Goal: Communication & Community: Answer question/provide support

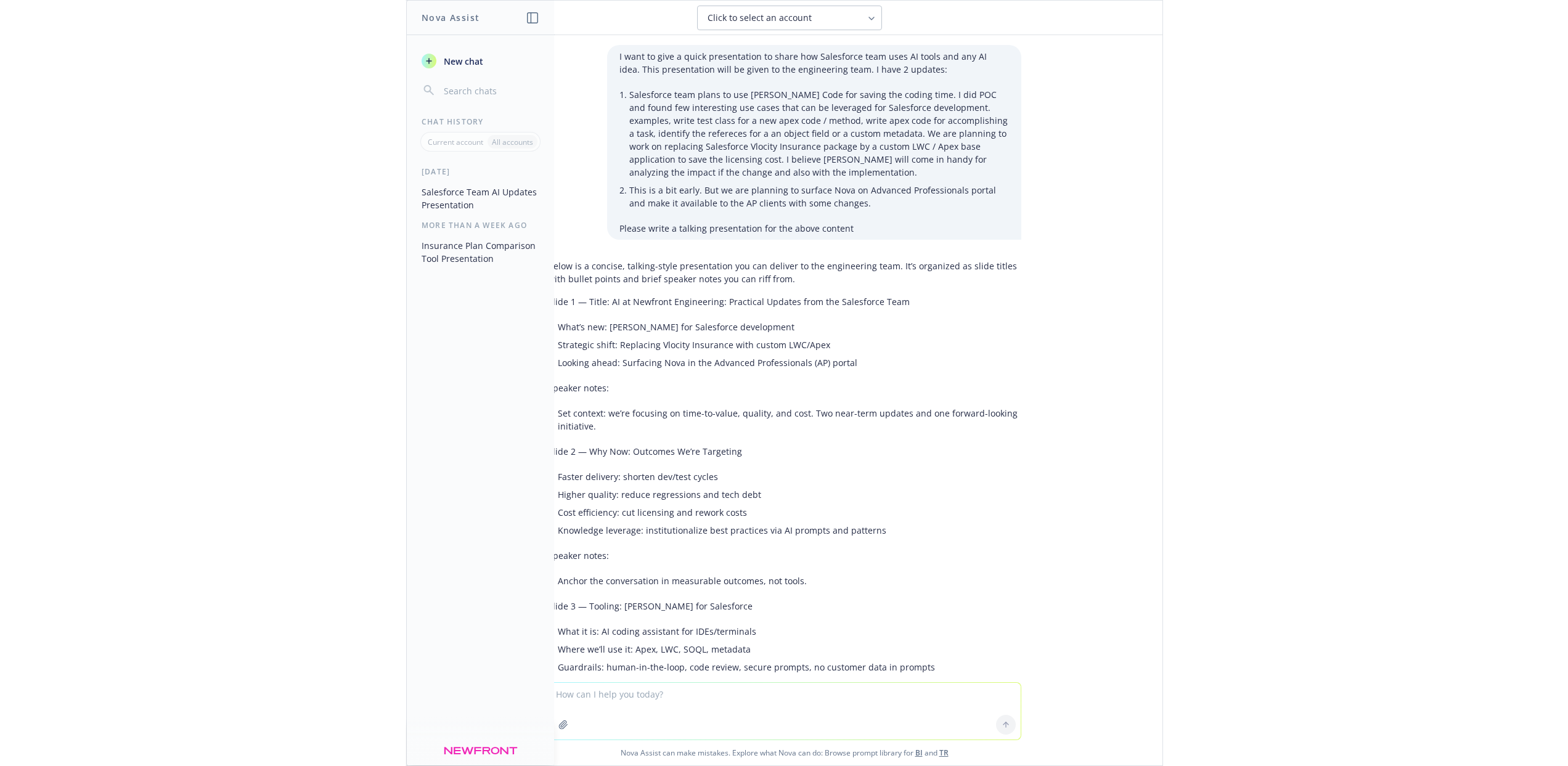
scroll to position [5857, 0]
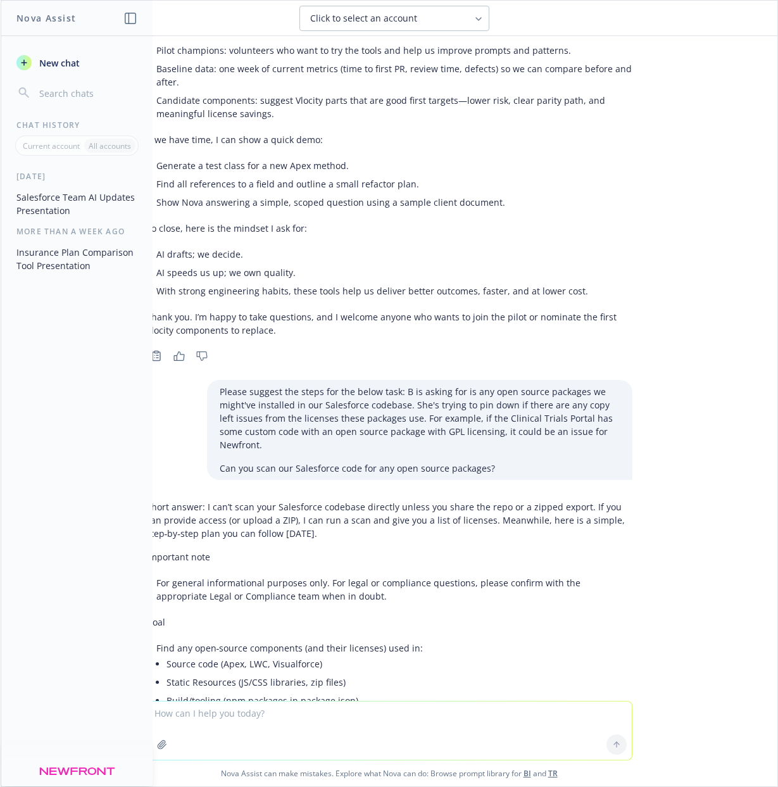
click at [237, 715] on textarea at bounding box center [389, 731] width 485 height 58
click at [224, 727] on textarea at bounding box center [389, 731] width 485 height 58
click at [283, 716] on textarea at bounding box center [389, 731] width 485 height 58
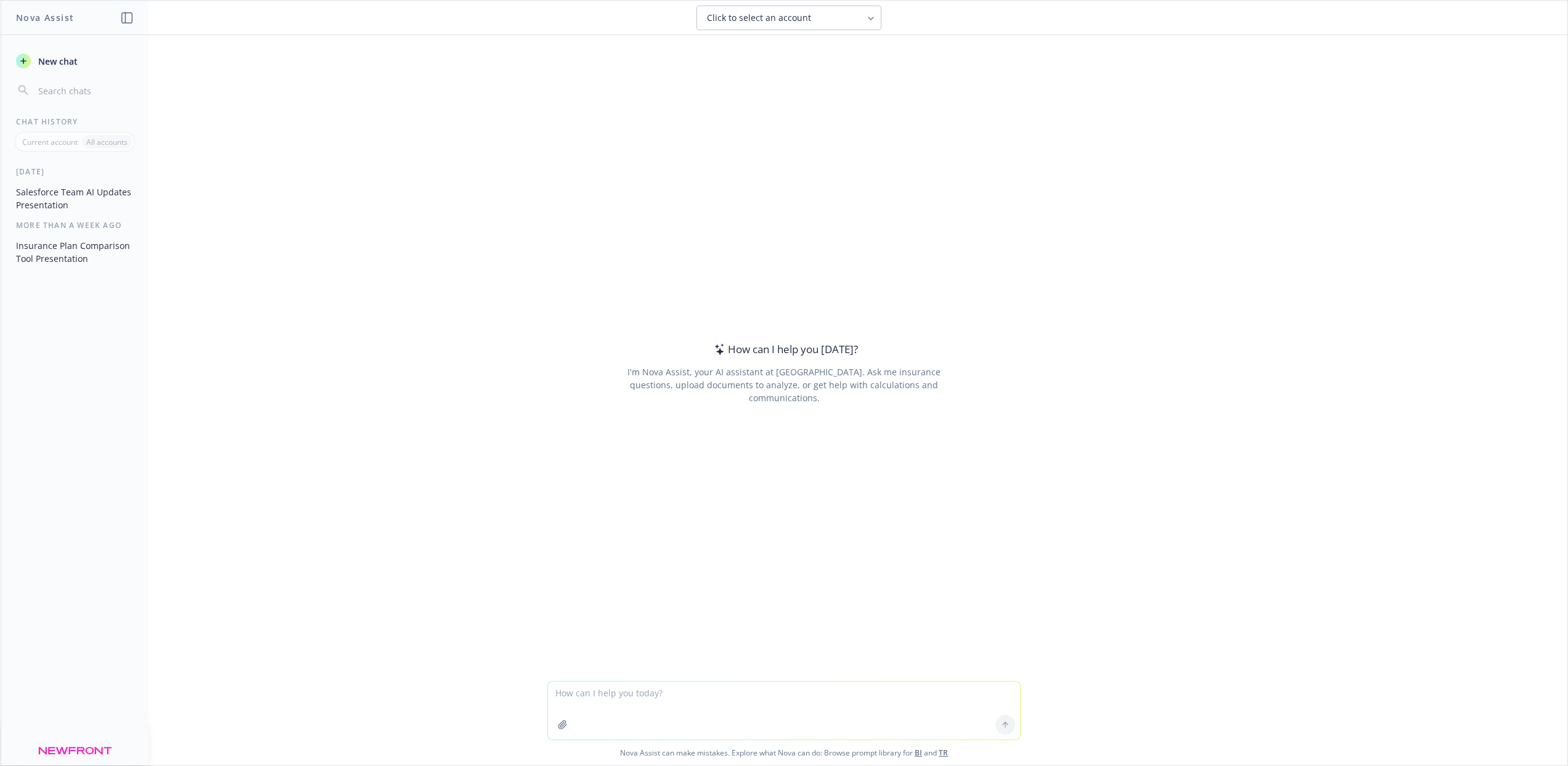
click at [820, 698] on textarea at bounding box center [784, 711] width 472 height 58
type textarea "I'm going to share the below updates at tech summit. Please polish the speech: …"
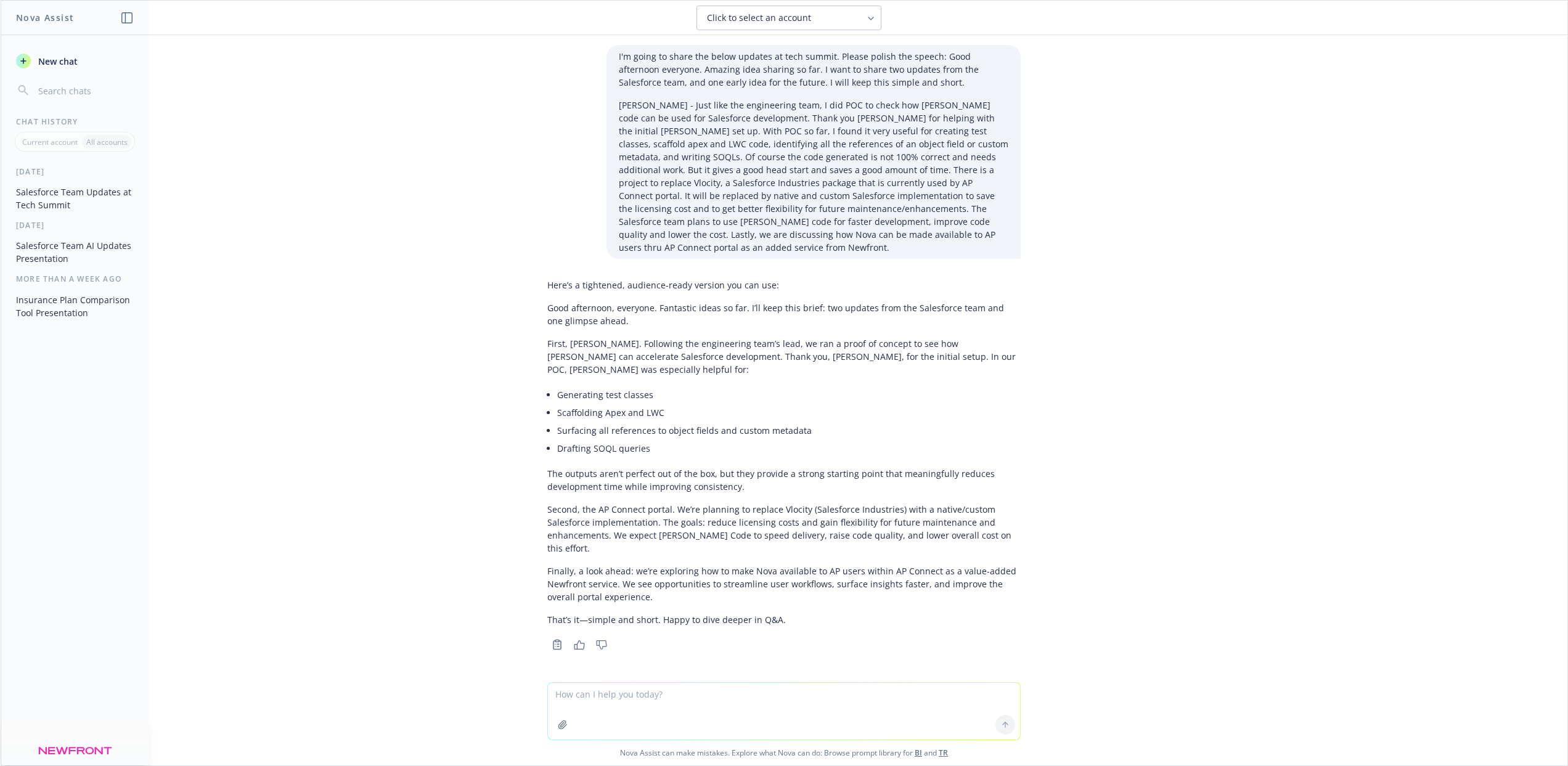
click at [564, 310] on p "Good afternoon, everyone. Fantastic ideas so far. I’ll keep this brief: two upd…" at bounding box center [784, 314] width 473 height 26
click at [734, 337] on p "First, Claude Code. Following the engineering team’s lead, we ran a proof of co…" at bounding box center [784, 356] width 473 height 39
click at [789, 313] on p "Good afternoon, everyone. Fantastic ideas so far. I’ll keep this brief: two upd…" at bounding box center [784, 314] width 473 height 26
click at [787, 302] on p "Good afternoon, everyone. Fantastic ideas so far. I’ll keep this brief: two upd…" at bounding box center [784, 314] width 473 height 26
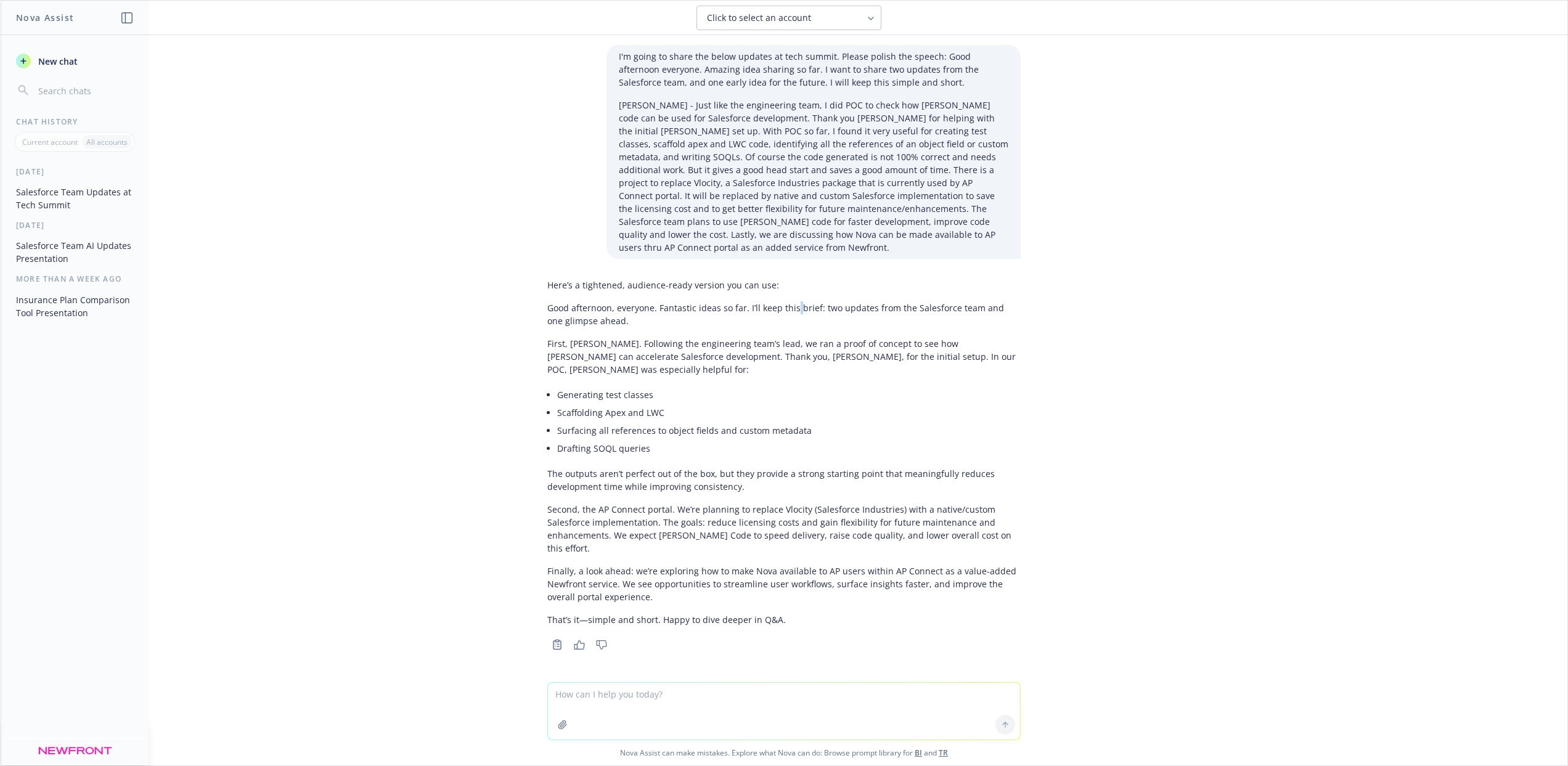
click at [787, 302] on p "Good afternoon, everyone. Fantastic ideas so far. I’ll keep this brief: two upd…" at bounding box center [784, 314] width 473 height 26
click at [679, 342] on p "First, Claude Code. Following the engineering team’s lead, we ran a proof of co…" at bounding box center [784, 356] width 473 height 39
click at [820, 337] on p "First, Claude Code. Following the engineering team’s lead, we ran a proof of co…" at bounding box center [784, 356] width 473 height 39
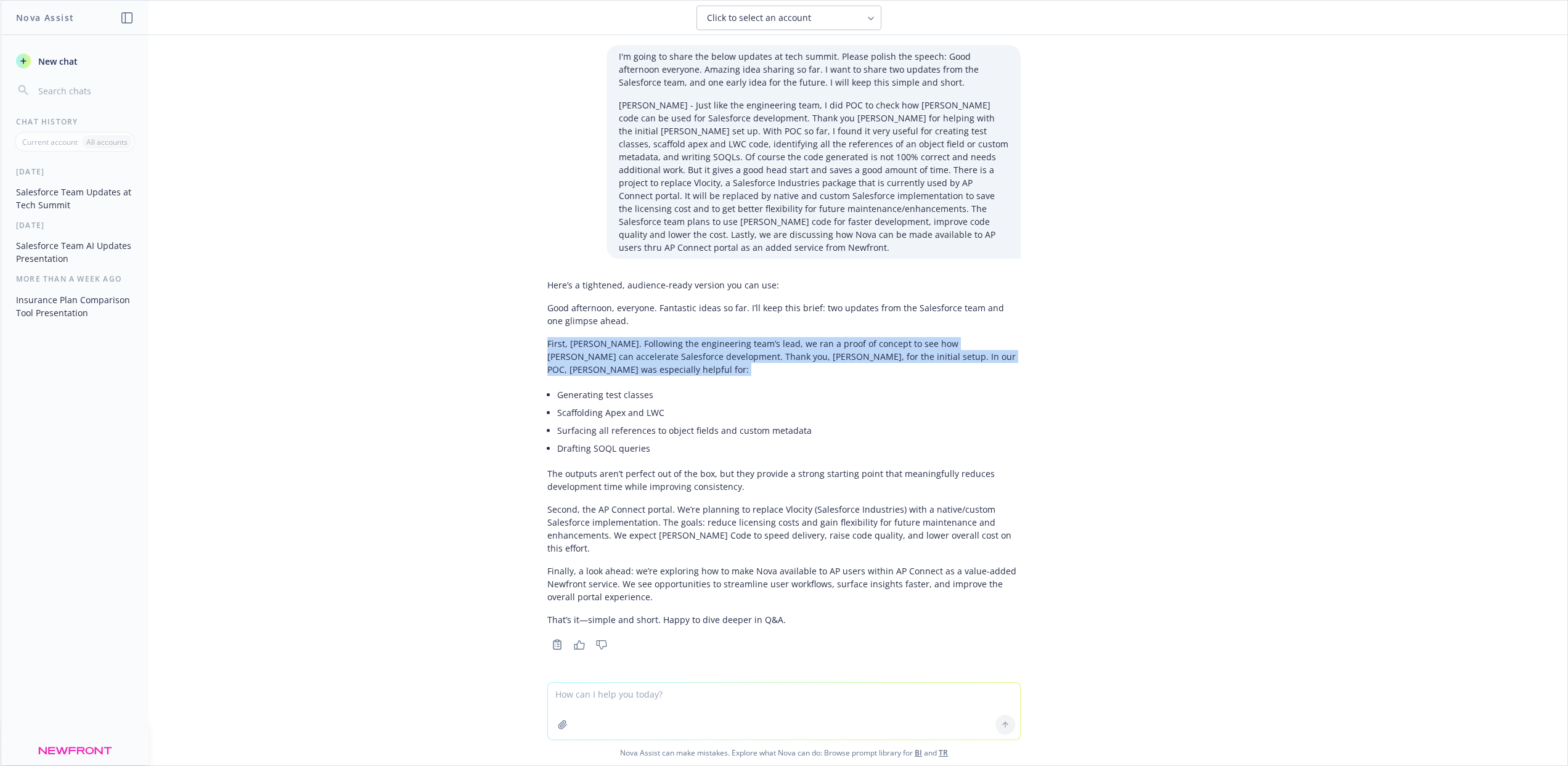
click at [820, 337] on p "First, Claude Code. Following the engineering team’s lead, we ran a proof of co…" at bounding box center [784, 356] width 473 height 39
click at [770, 337] on p "First, Claude Code. Following the engineering team’s lead, we ran a proof of co…" at bounding box center [784, 356] width 473 height 39
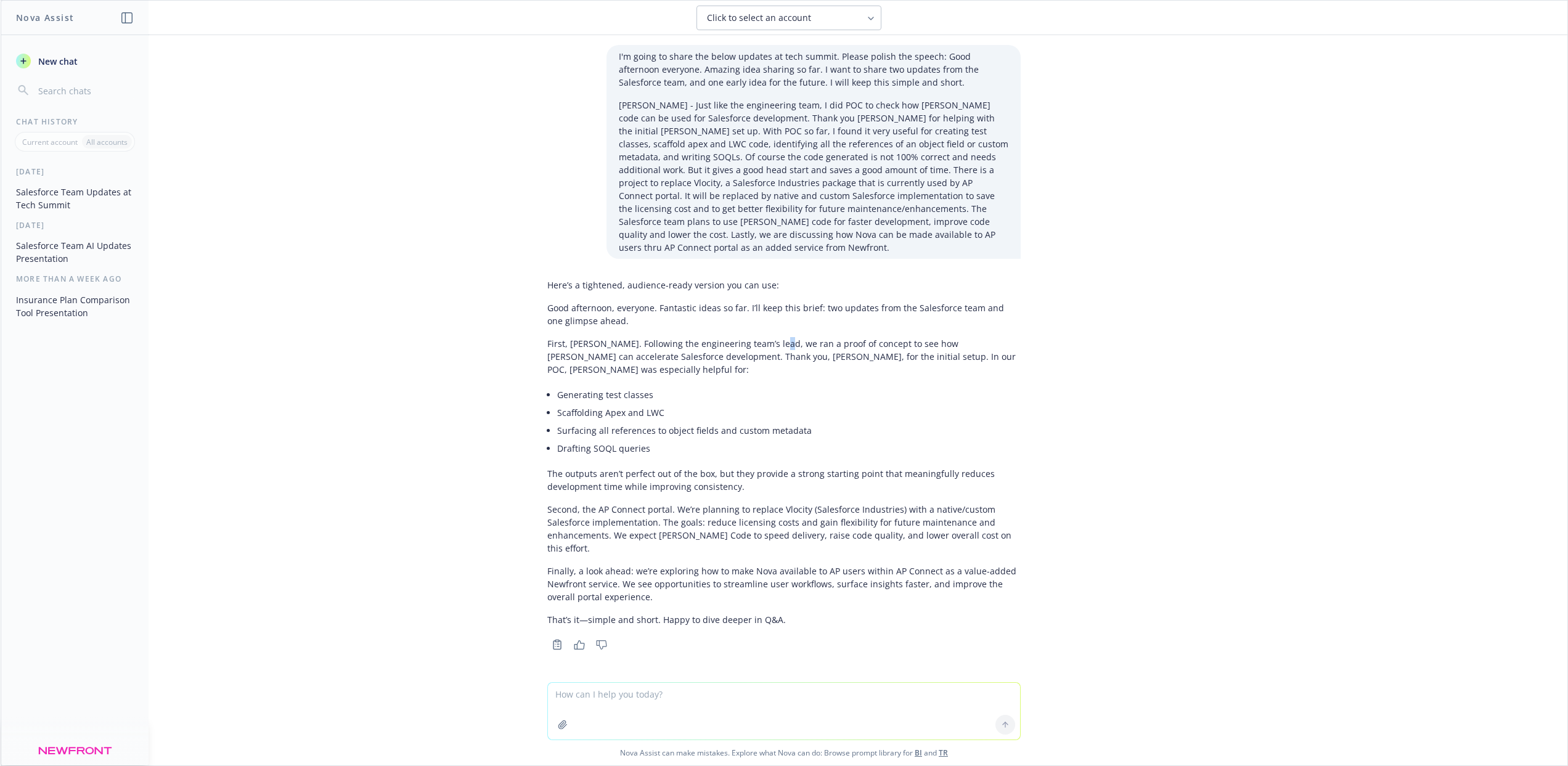
click at [770, 337] on p "First, Claude Code. Following the engineering team’s lead, we ran a proof of co…" at bounding box center [784, 356] width 473 height 39
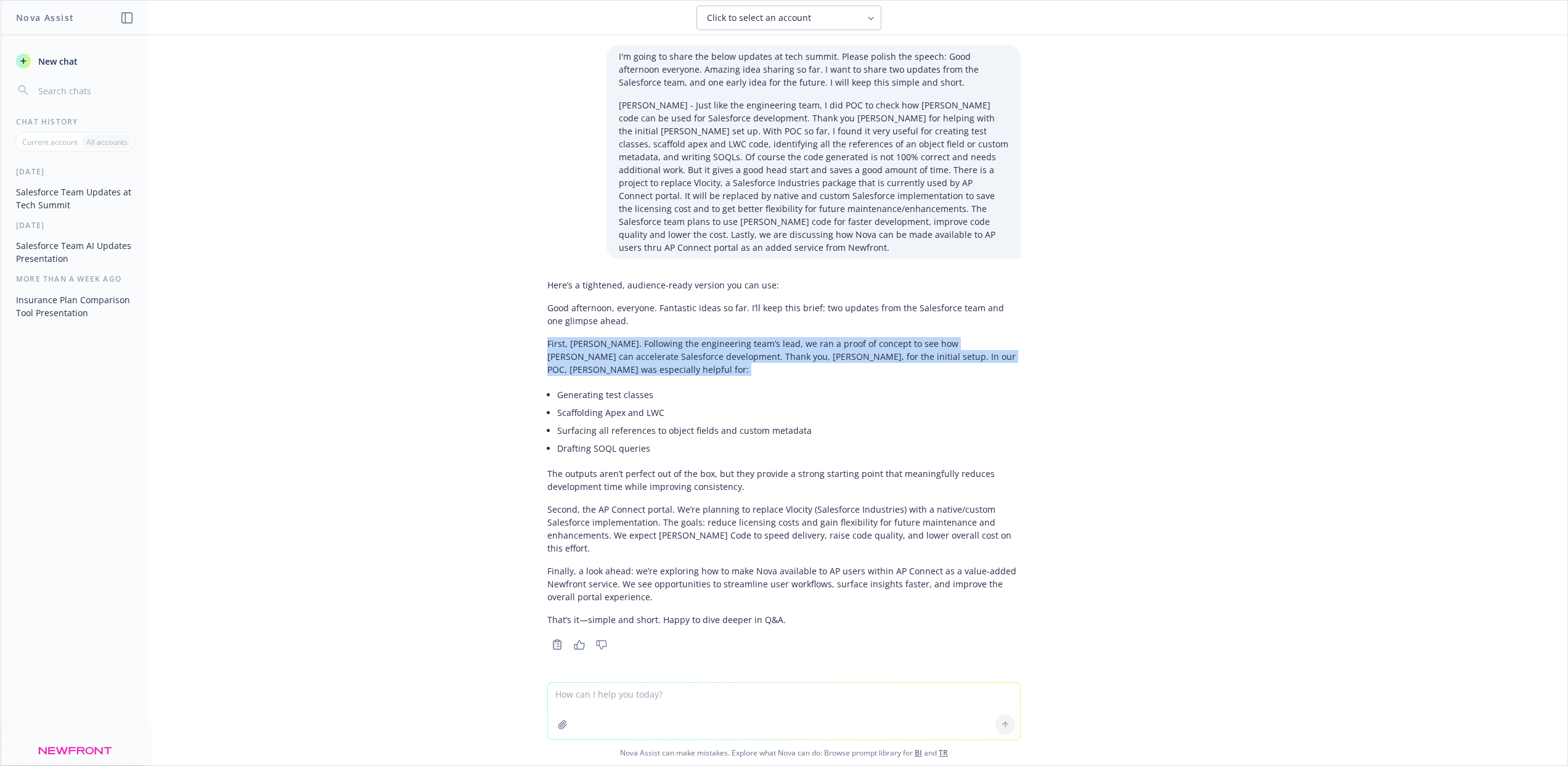
click at [770, 337] on p "First, Claude Code. Following the engineering team’s lead, we ran a proof of co…" at bounding box center [784, 356] width 473 height 39
click at [726, 355] on p "First, Claude Code. Following the engineering team’s lead, we ran a proof of co…" at bounding box center [784, 356] width 473 height 39
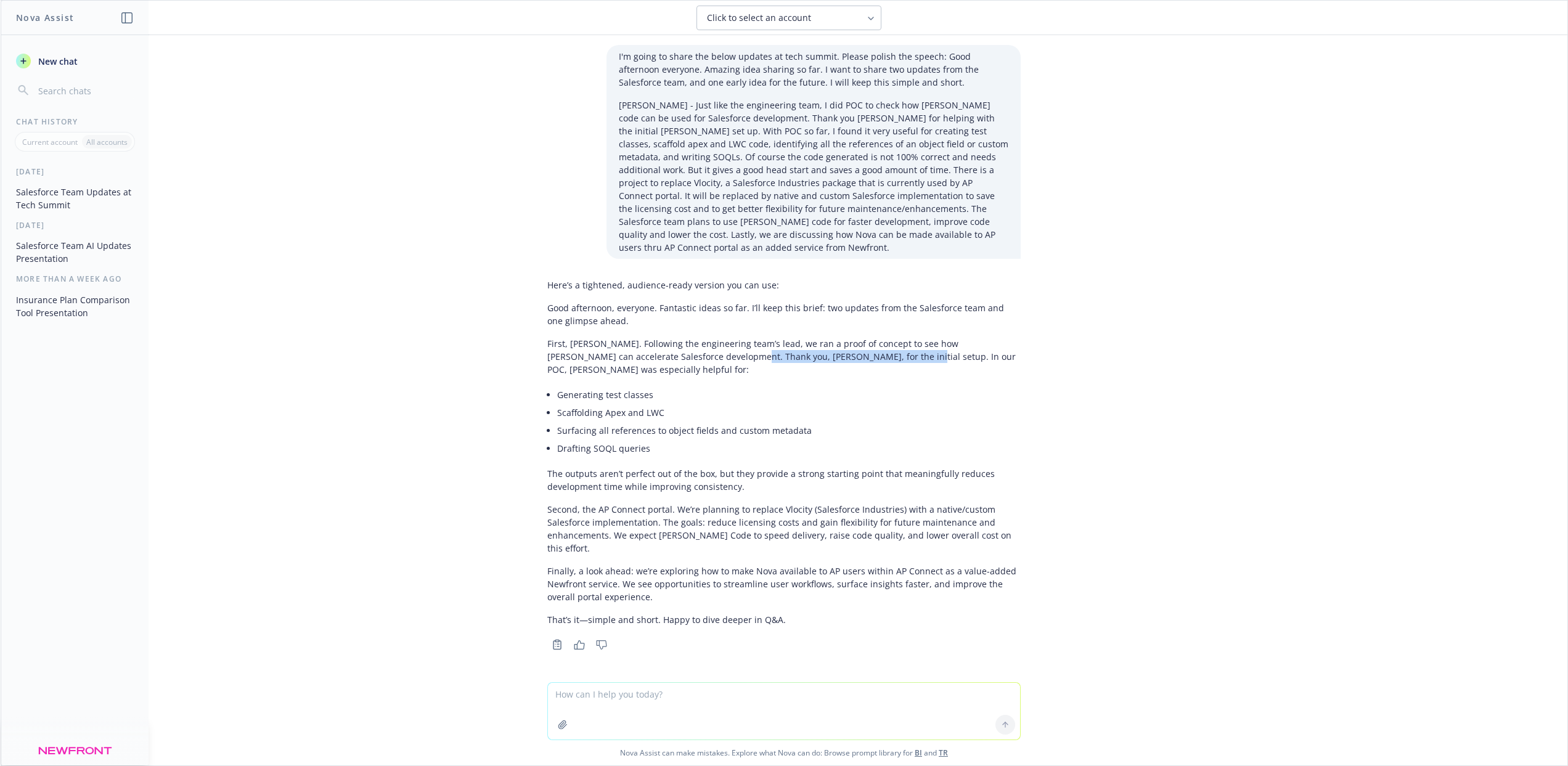
drag, startPoint x: 687, startPoint y: 346, endPoint x: 841, endPoint y: 347, distance: 154.0
click at [841, 347] on p "First, Claude Code. Following the engineering team’s lead, we ran a proof of co…" at bounding box center [784, 356] width 473 height 39
click at [847, 366] on div "Here’s a tightened, audience-ready version you can use: Good afternoon, everyon…" at bounding box center [784, 452] width 473 height 357
drag, startPoint x: 838, startPoint y: 346, endPoint x: 886, endPoint y: 356, distance: 49.0
click at [886, 356] on p "First, Claude Code. Following the engineering team’s lead, we ran a proof of co…" at bounding box center [784, 356] width 473 height 39
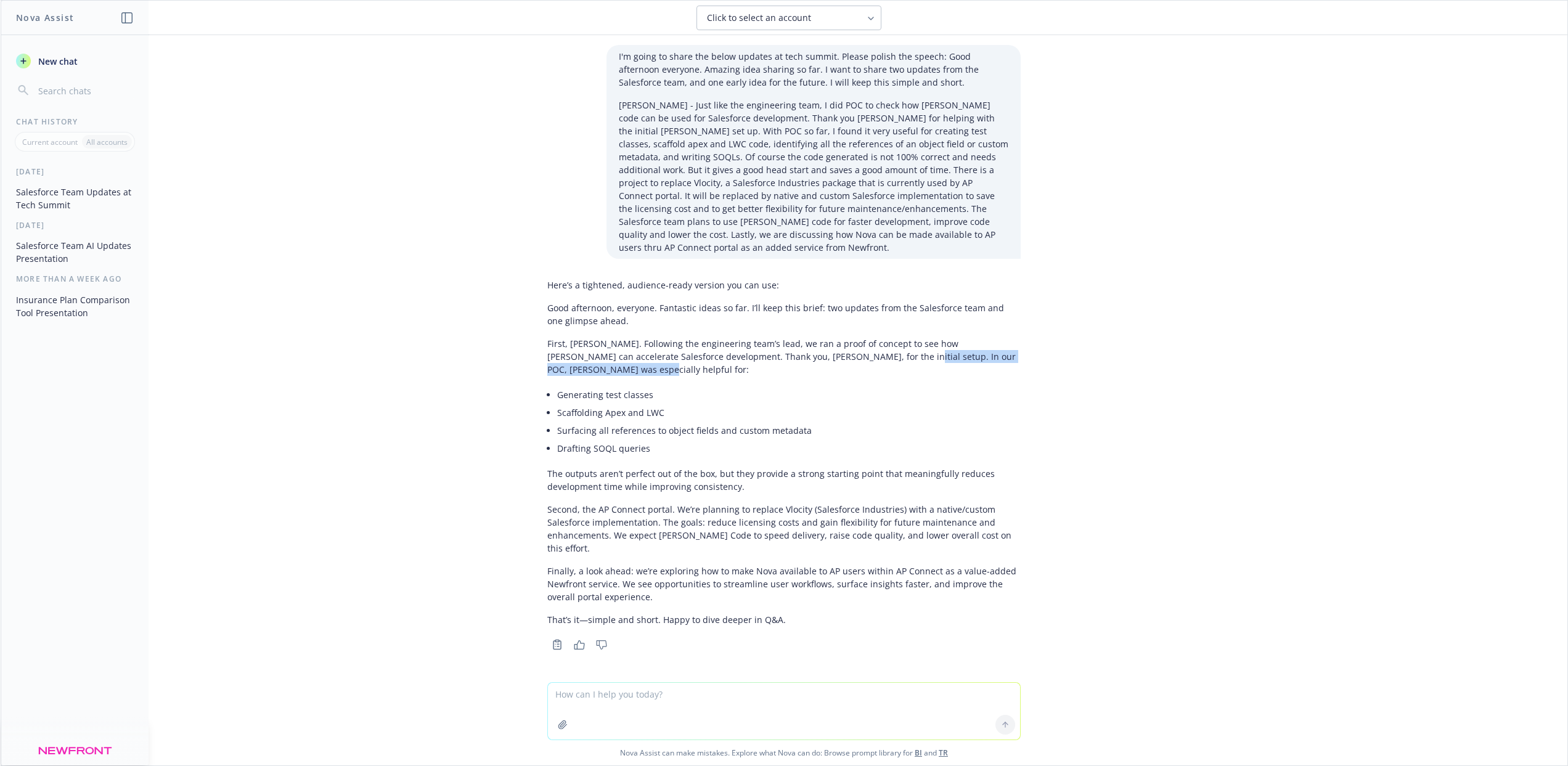
click at [885, 357] on p "First, Claude Code. Following the engineering team’s lead, we ran a proof of co…" at bounding box center [784, 356] width 473 height 39
drag, startPoint x: 842, startPoint y: 346, endPoint x: 926, endPoint y: 368, distance: 86.8
click at [926, 368] on div "Here’s a tightened, audience-ready version you can use: Good afternoon, everyon…" at bounding box center [784, 452] width 473 height 357
click at [900, 386] on li "Generating test classes" at bounding box center [789, 395] width 463 height 18
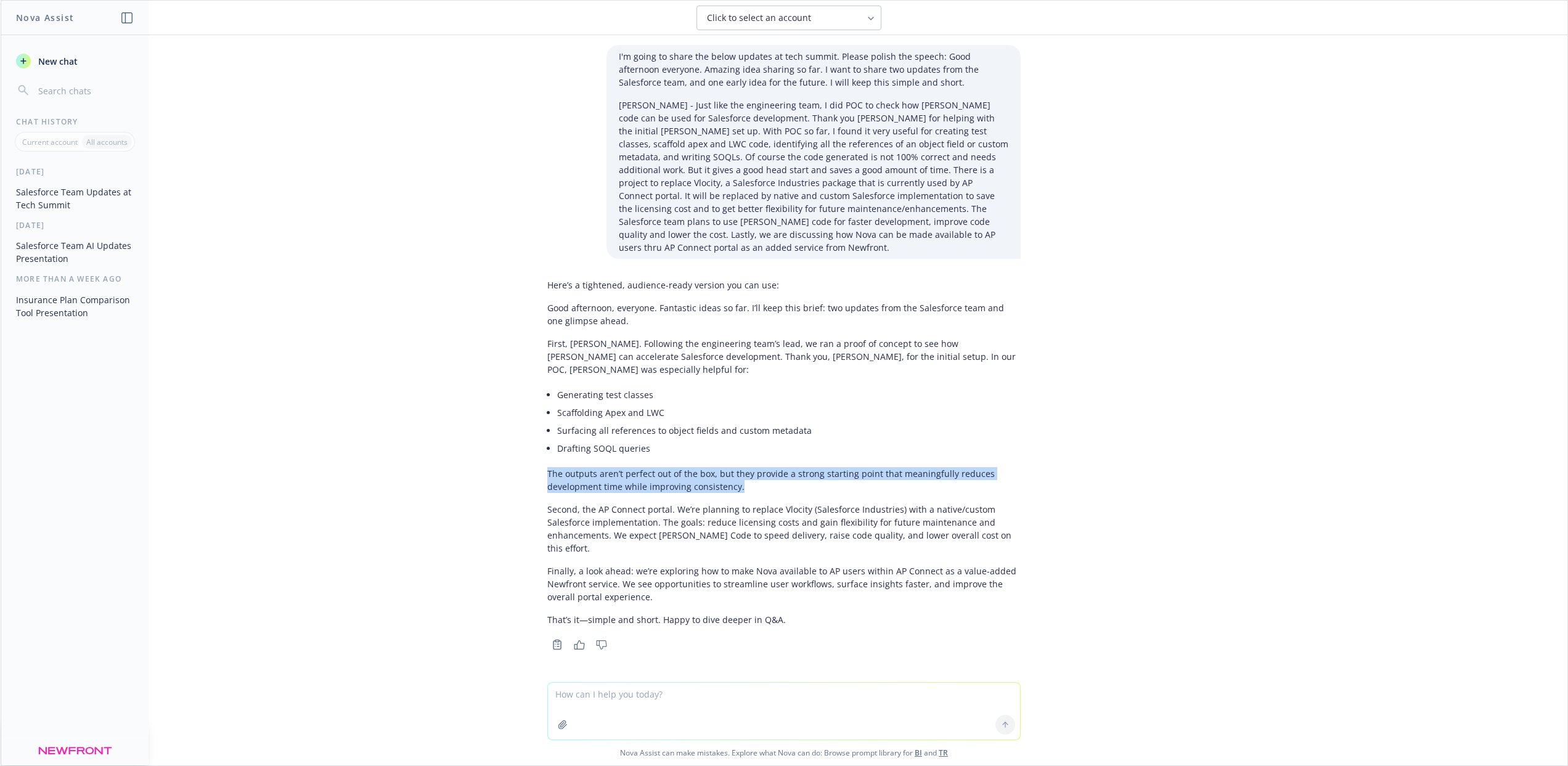
drag, startPoint x: 758, startPoint y: 477, endPoint x: 544, endPoint y: 461, distance: 214.6
click at [547, 467] on p "The outputs aren’t perfect out of the box, but they provide a strong starting p…" at bounding box center [784, 480] width 473 height 26
drag, startPoint x: 544, startPoint y: 461, endPoint x: 755, endPoint y: 482, distance: 212.0
click at [755, 482] on div "Here’s a tightened, audience-ready version you can use: Good afternoon, everyon…" at bounding box center [784, 452] width 473 height 357
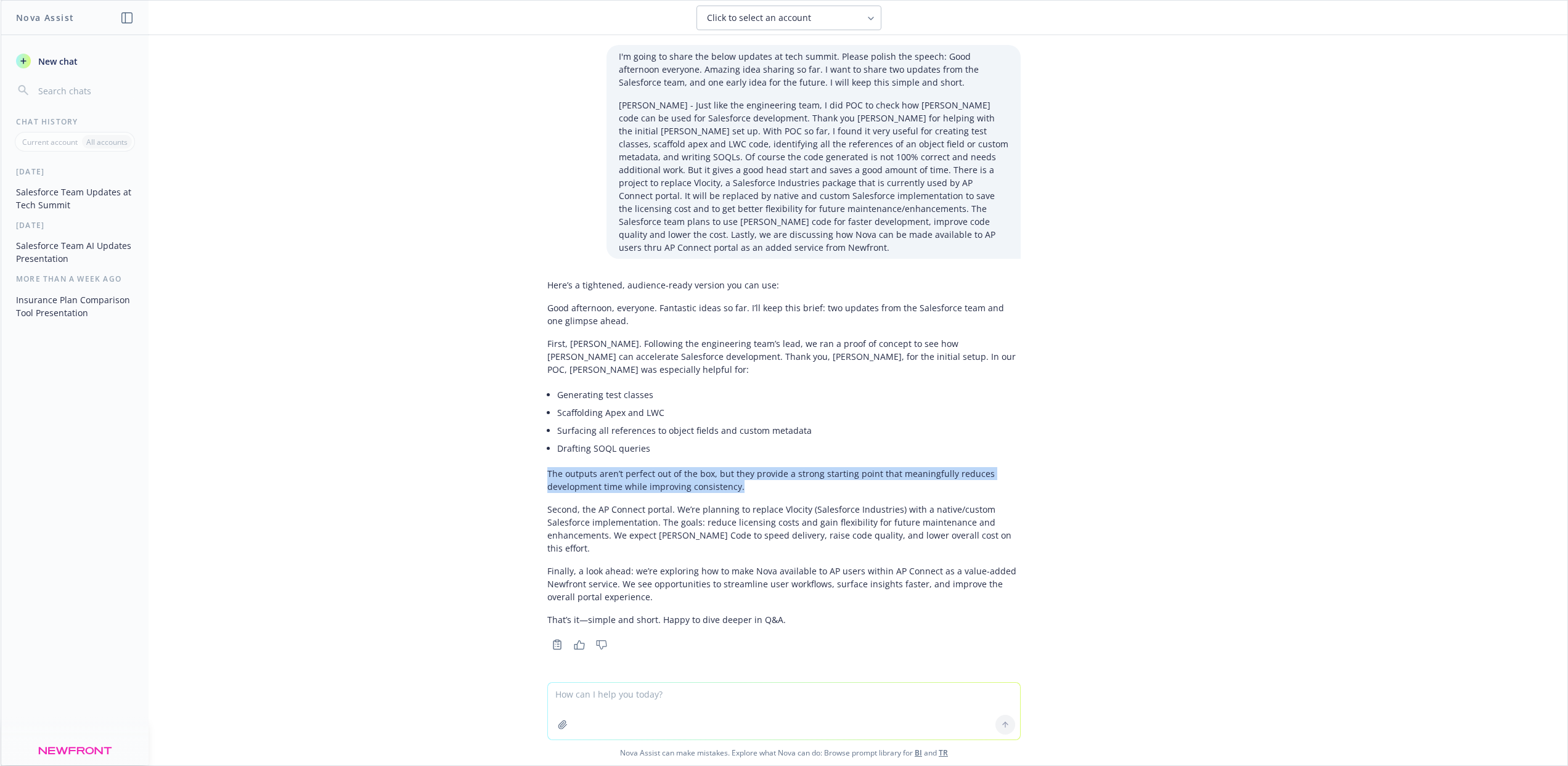
click at [756, 480] on p "The outputs aren’t perfect out of the box, but they provide a strong starting p…" at bounding box center [784, 480] width 473 height 26
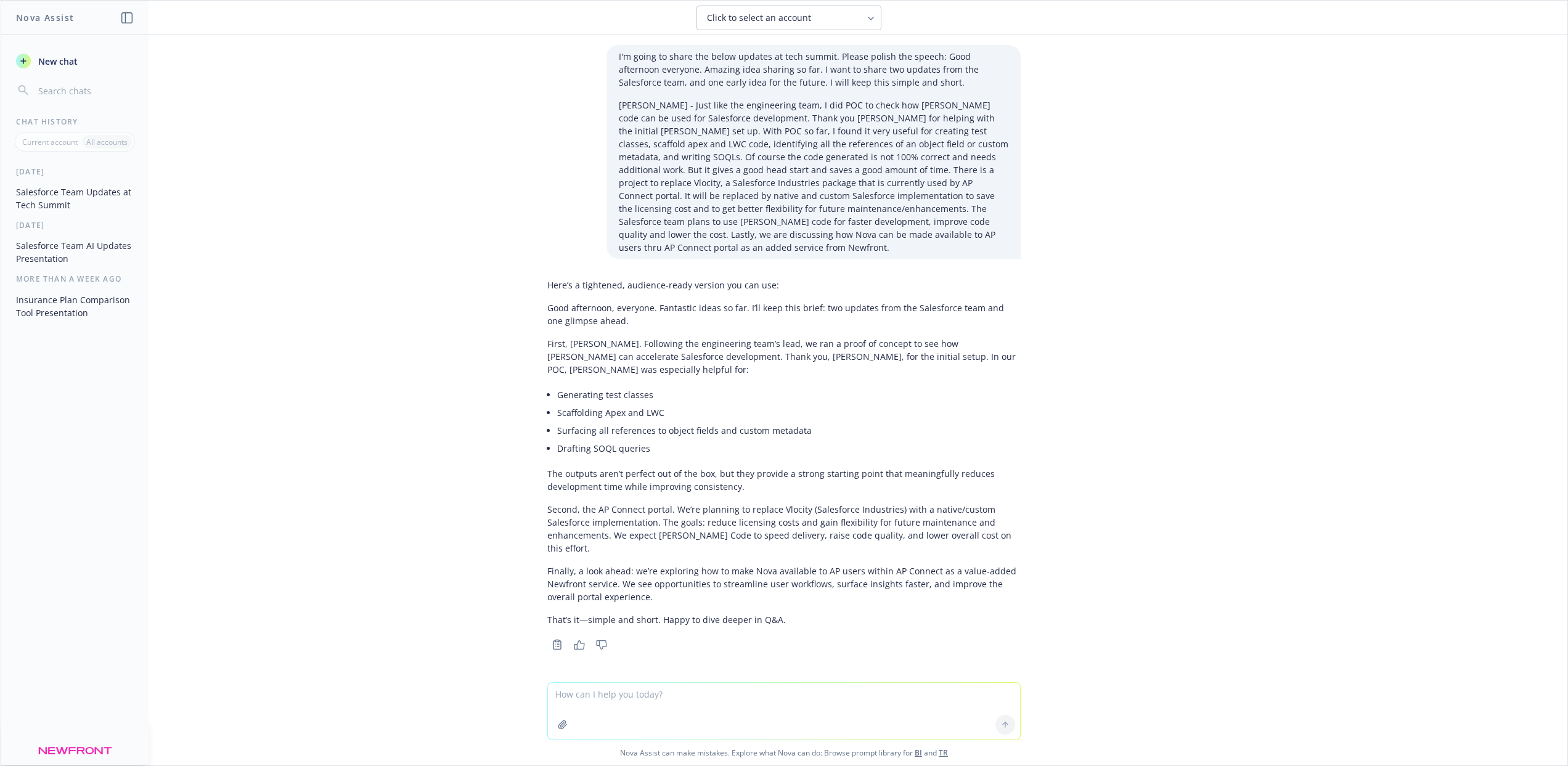
click at [687, 503] on p "Second, the AP Connect portal. We’re planning to replace Vlocity (Salesforce In…" at bounding box center [784, 529] width 473 height 52
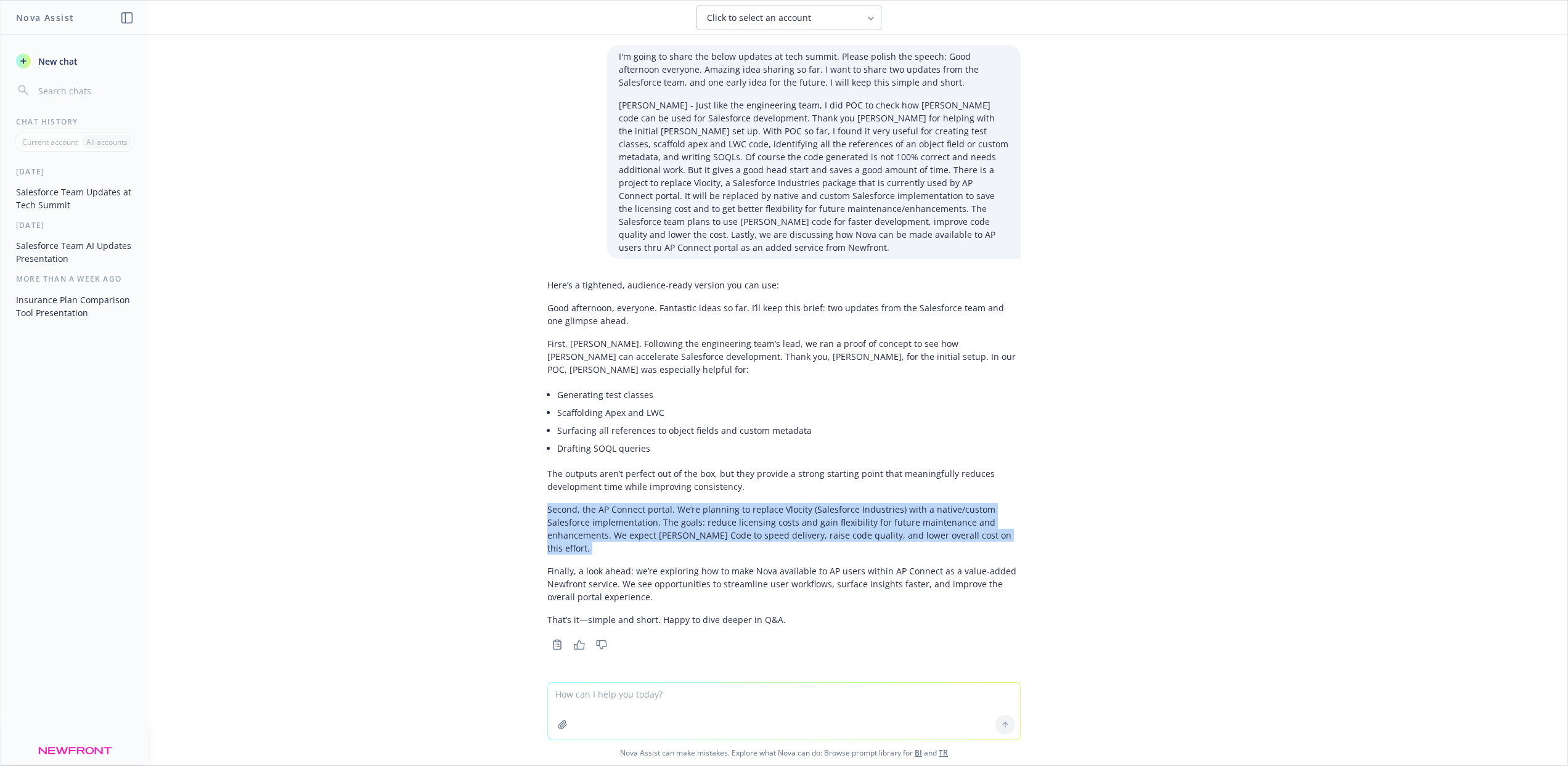
click at [687, 503] on p "Second, the AP Connect portal. We’re planning to replace Vlocity (Salesforce In…" at bounding box center [784, 529] width 473 height 52
click at [697, 528] on p "Second, the AP Connect portal. We’re planning to replace Vlocity (Salesforce In…" at bounding box center [784, 529] width 473 height 52
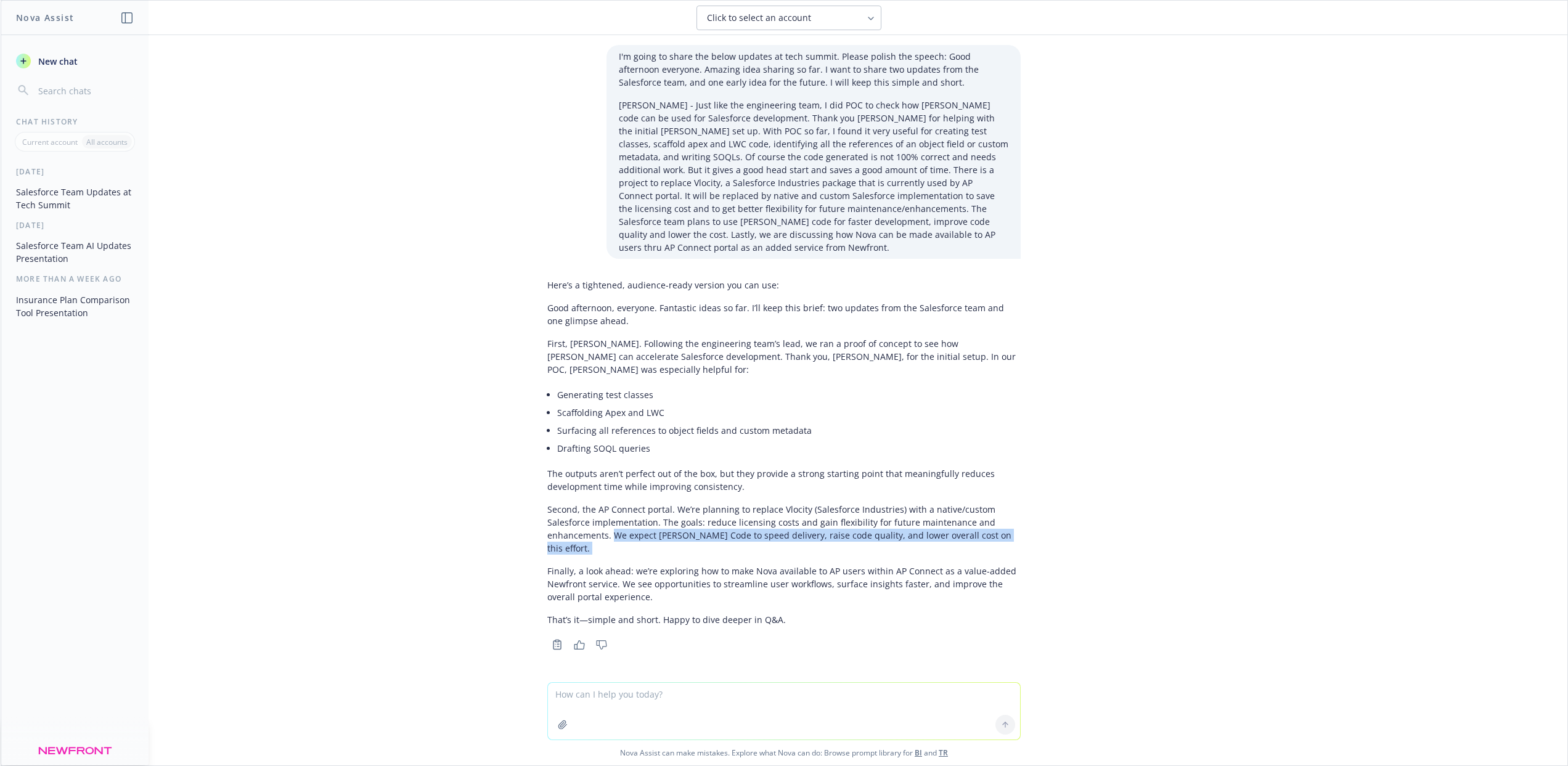
drag, startPoint x: 610, startPoint y: 524, endPoint x: 719, endPoint y: 538, distance: 109.9
click at [719, 538] on div "Here’s a tightened, audience-ready version you can use: Good afternoon, everyon…" at bounding box center [784, 452] width 473 height 357
click at [719, 565] on p "Finally, a look ahead: we’re exploring how to make Nova available to AP users w…" at bounding box center [784, 584] width 473 height 39
drag, startPoint x: 776, startPoint y: 522, endPoint x: 860, endPoint y: 518, distance: 84.1
click at [860, 518] on p "Second, the AP Connect portal. We’re planning to replace Vlocity (Salesforce In…" at bounding box center [784, 529] width 473 height 52
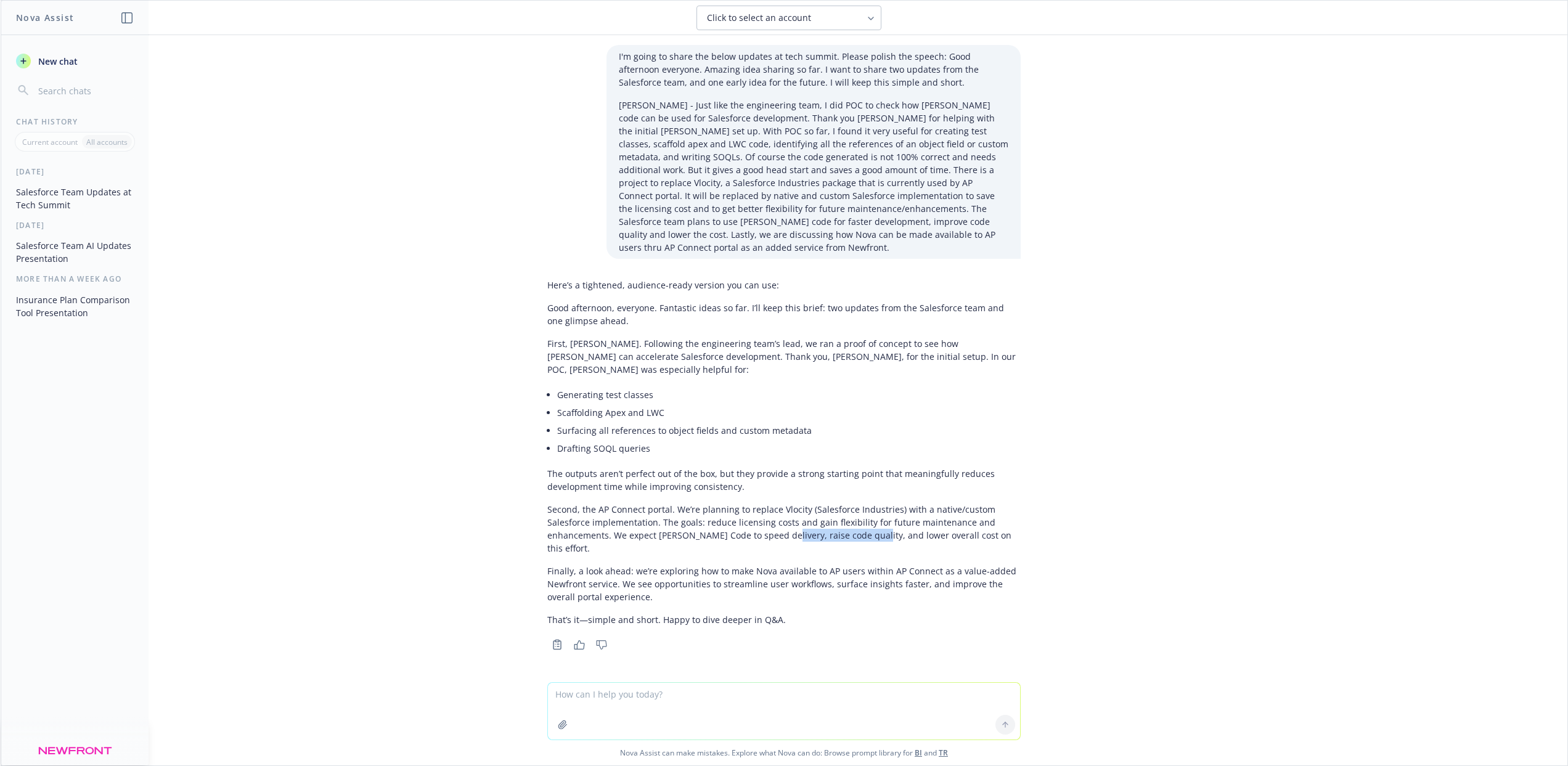
click at [864, 528] on p "Second, the AP Connect portal. We’re planning to replace Vlocity (Salesforce In…" at bounding box center [784, 529] width 473 height 52
click at [705, 565] on p "Finally, a look ahead: we’re exploring how to make Nova available to AP users w…" at bounding box center [784, 584] width 473 height 39
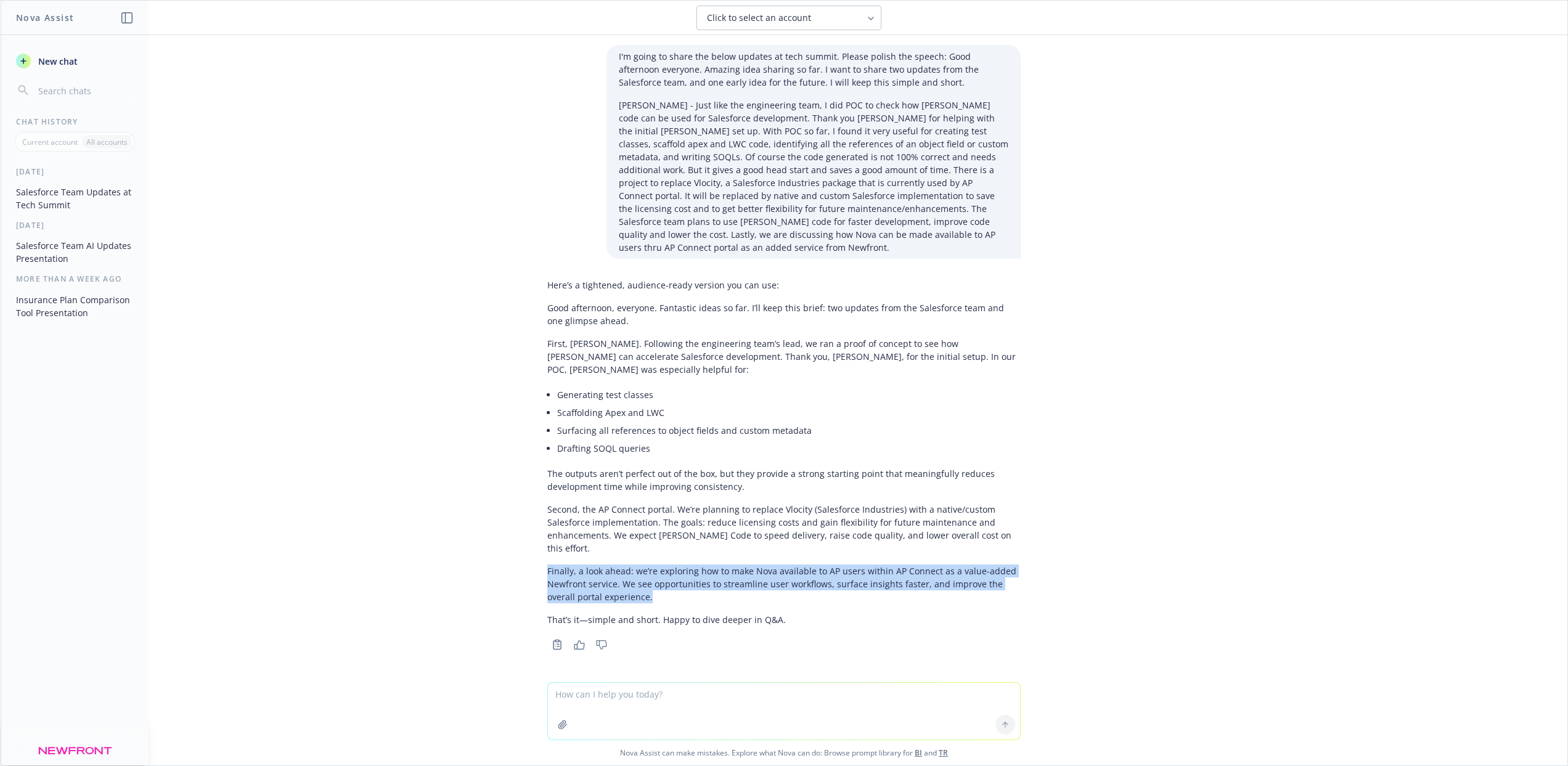
drag, startPoint x: 542, startPoint y: 547, endPoint x: 646, endPoint y: 576, distance: 108.0
click at [646, 576] on p "Finally, a look ahead: we’re exploring how to make Nova available to AP users w…" at bounding box center [784, 584] width 473 height 39
click at [648, 576] on p "Finally, a look ahead: we’re exploring how to make Nova available to AP users w…" at bounding box center [784, 584] width 473 height 39
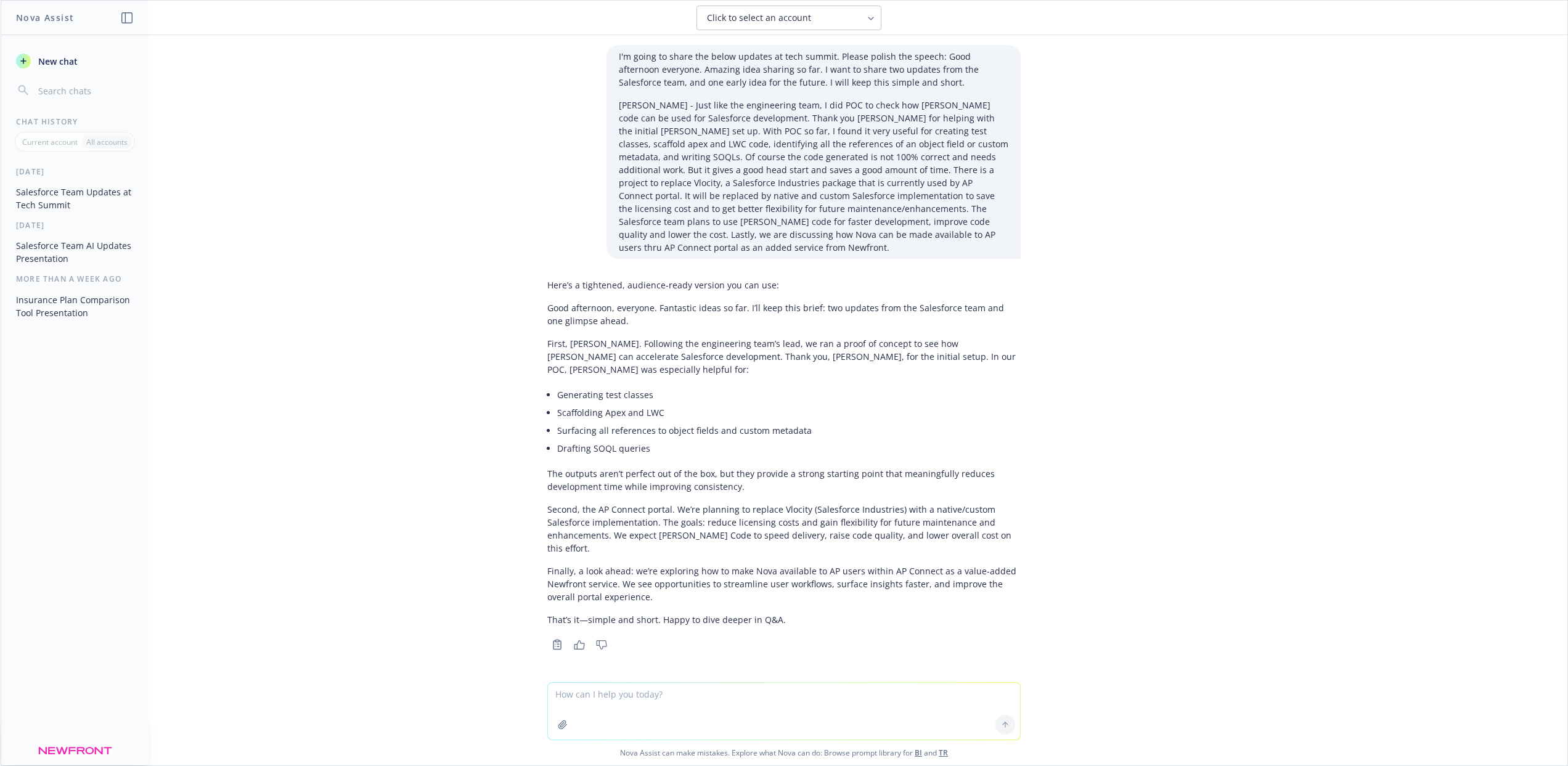
click at [771, 565] on p "Finally, a look ahead: we’re exploring how to make Nova available to AP users w…" at bounding box center [784, 584] width 473 height 39
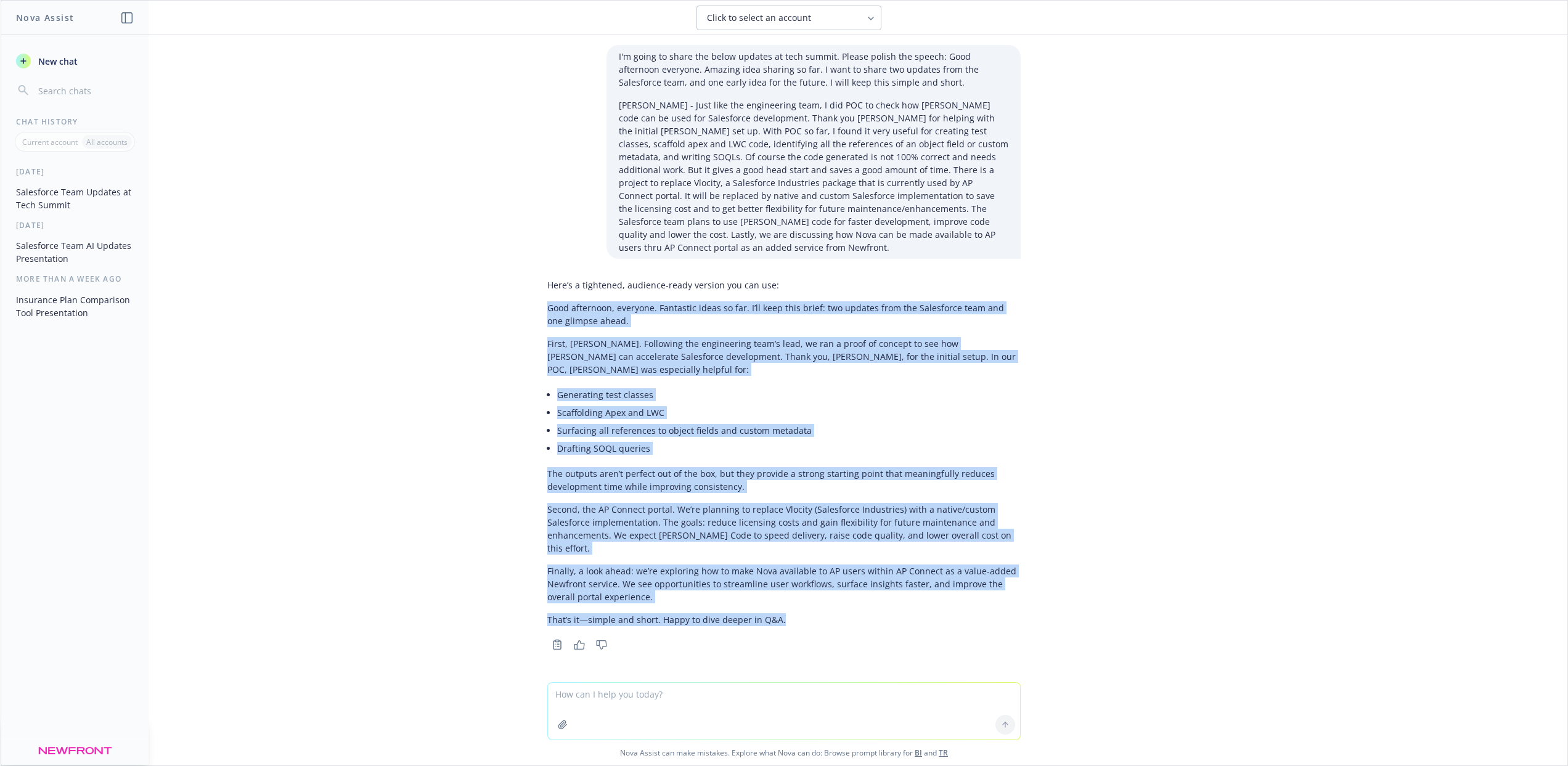
drag, startPoint x: 544, startPoint y: 295, endPoint x: 970, endPoint y: 605, distance: 526.9
click at [970, 605] on div "Here’s a tightened, audience-ready version you can use: Good afternoon, everyon…" at bounding box center [784, 463] width 473 height 380
click at [930, 613] on p "That’s it—simple and short. Happy to dive deeper in Q&A." at bounding box center [784, 619] width 473 height 13
drag, startPoint x: 541, startPoint y: 297, endPoint x: 903, endPoint y: 604, distance: 474.7
click at [903, 604] on div "Here’s a tightened, audience-ready version you can use: Good afternoon, everyon…" at bounding box center [784, 463] width 493 height 380
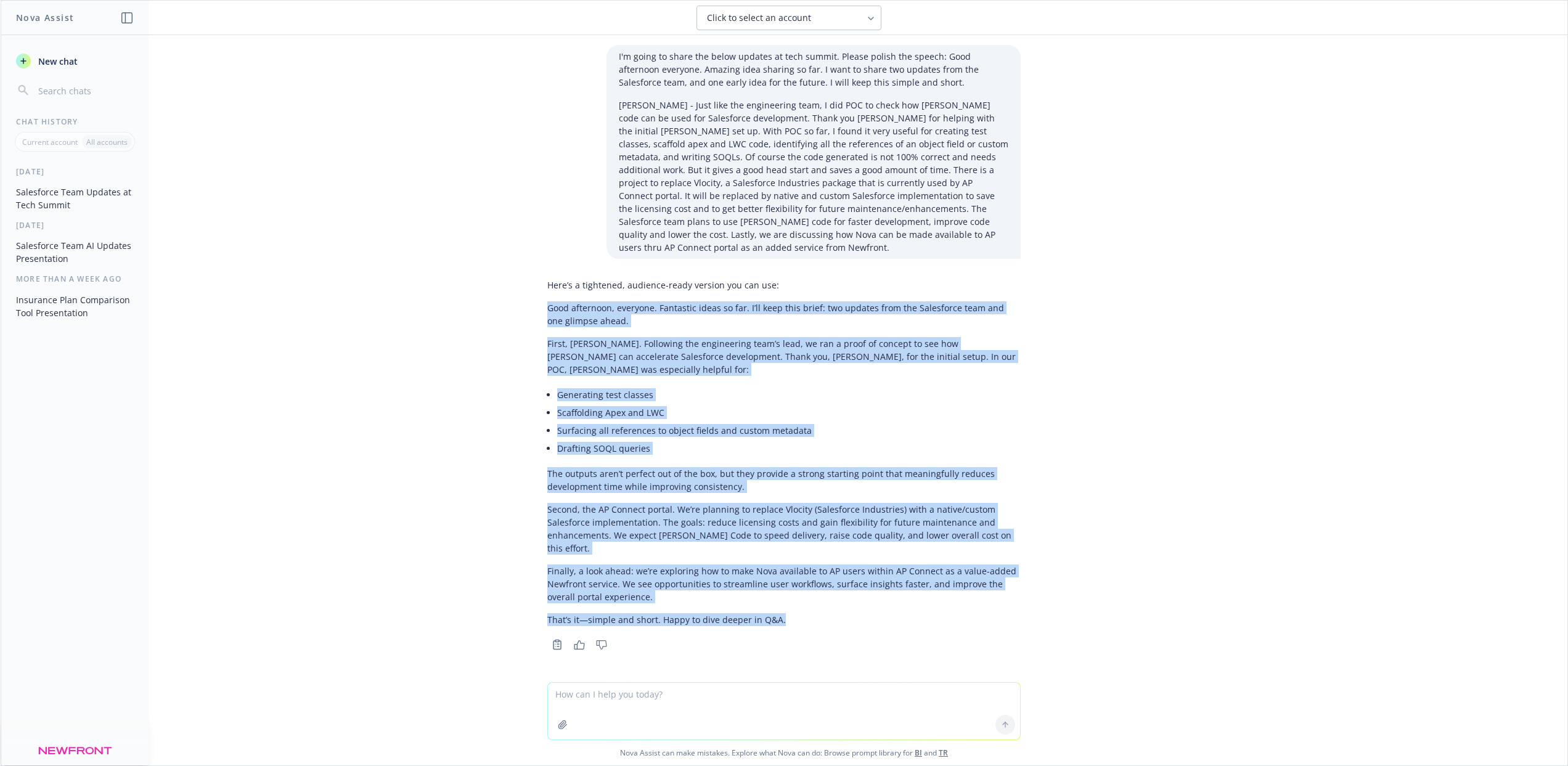
copy div "Good afternoon, everyone. Fantastic ideas so far. I’ll keep this brief: two upd…"
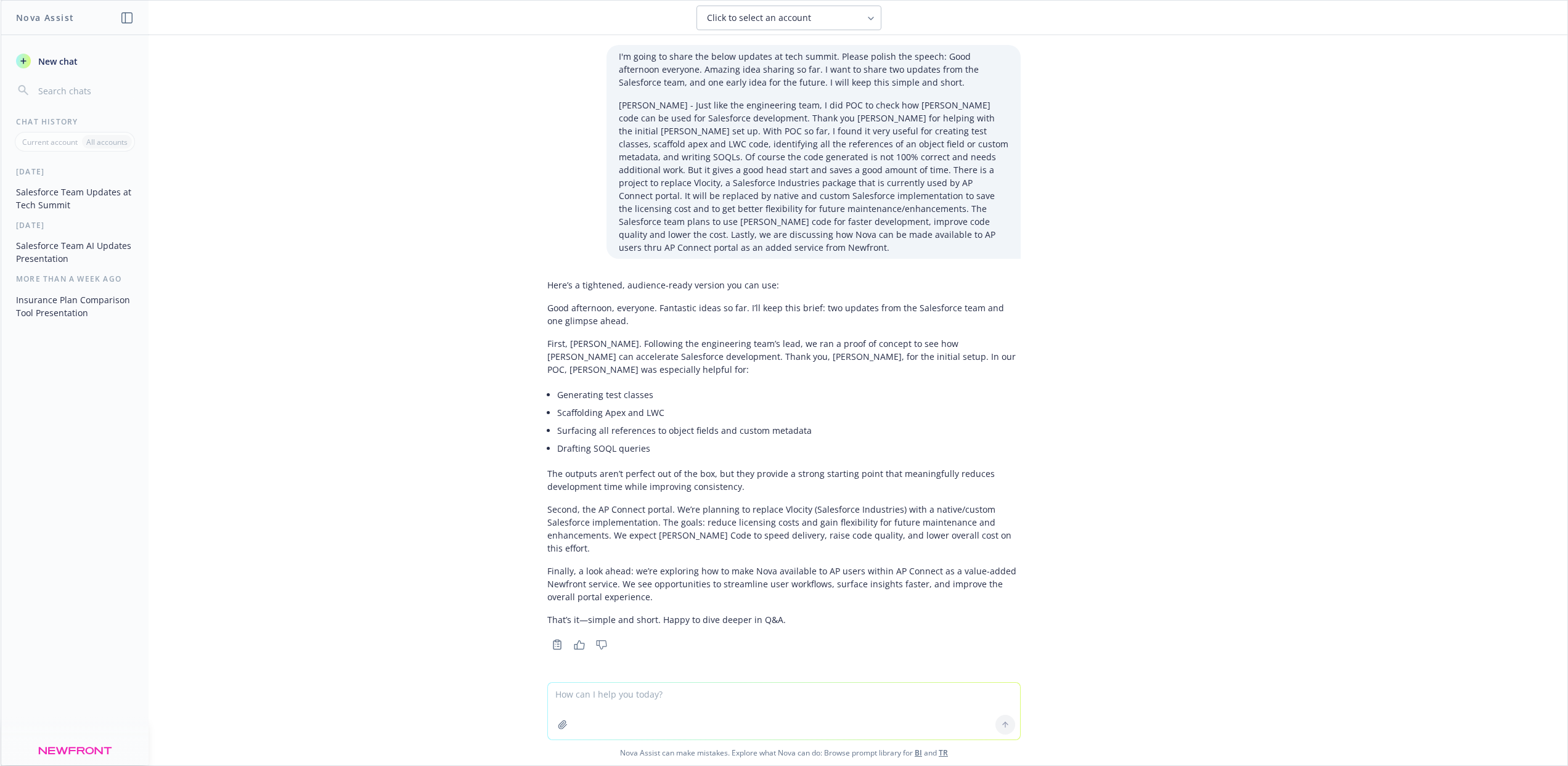
click at [595, 694] on textarea at bounding box center [784, 711] width 472 height 56
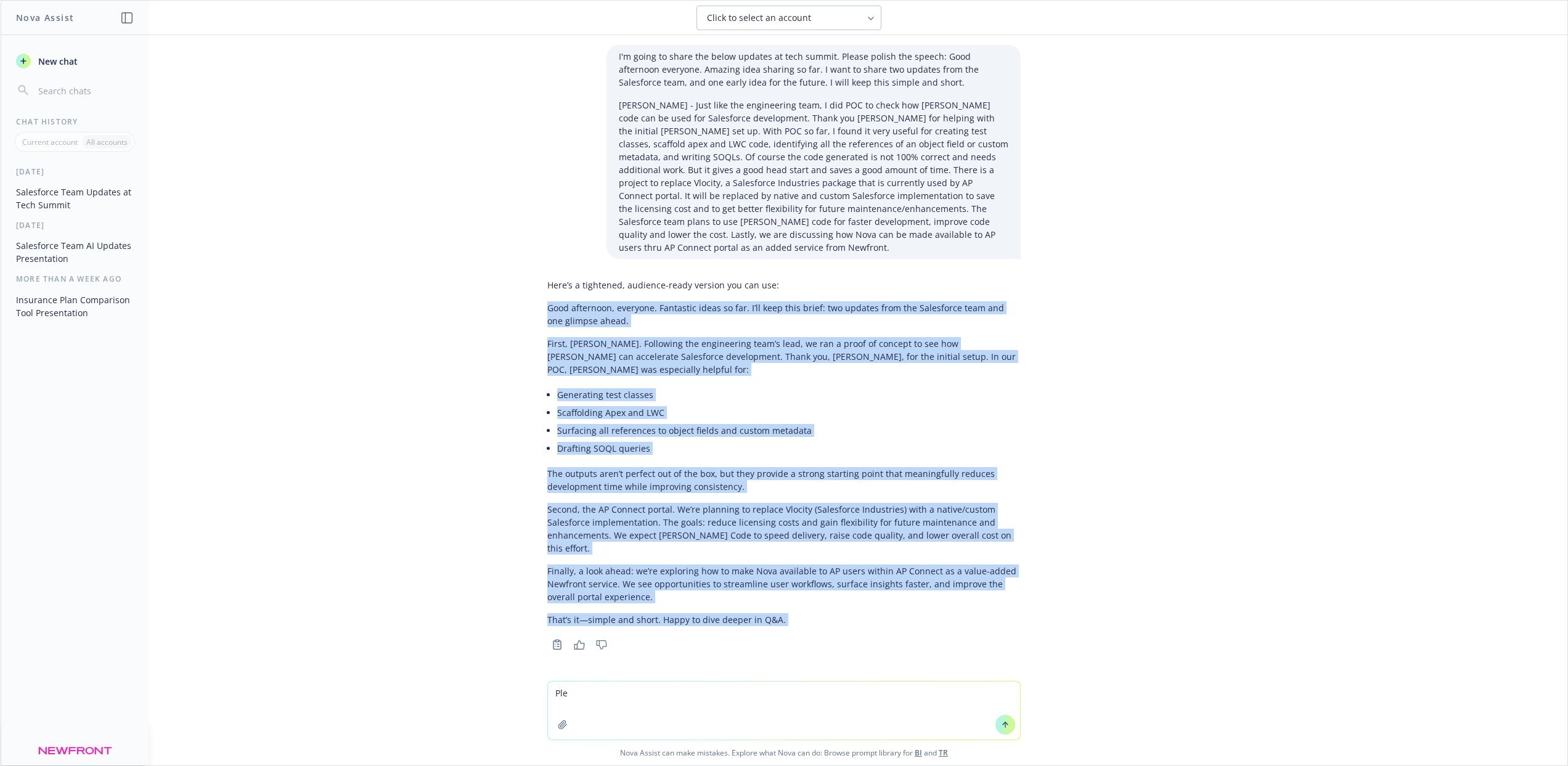
drag, startPoint x: 542, startPoint y: 295, endPoint x: 870, endPoint y: 626, distance: 466.0
click at [870, 626] on div "Here’s a tightened, audience-ready version you can use: Good afternoon, everyon…" at bounding box center [784, 463] width 473 height 380
copy div "Good afternoon, everyone. Fantastic ideas so far. I’ll keep this brief: two upd…"
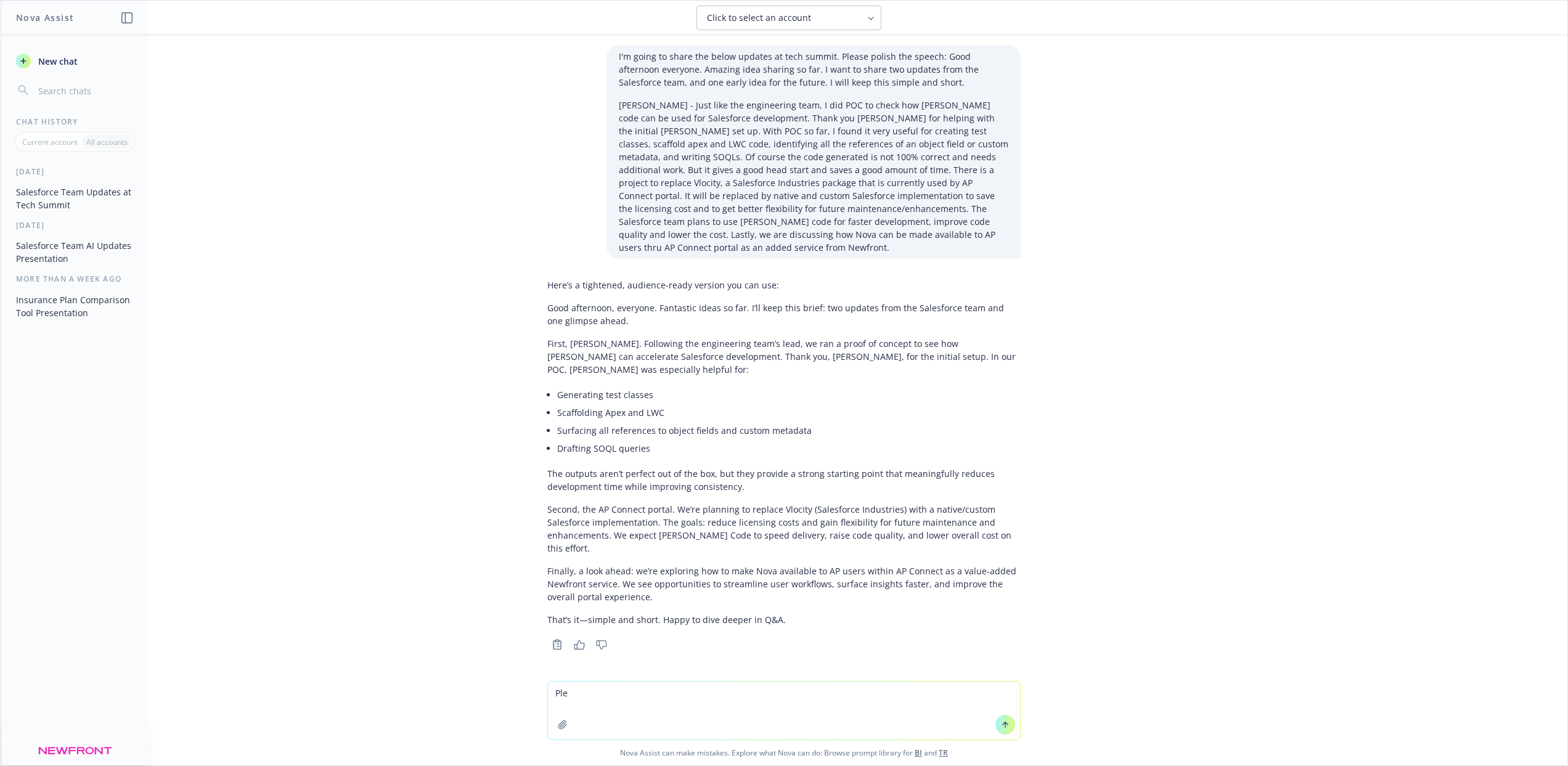
click at [581, 690] on textarea "Ple" at bounding box center [784, 711] width 472 height 58
type textarea "Please suggest a different closing remark"
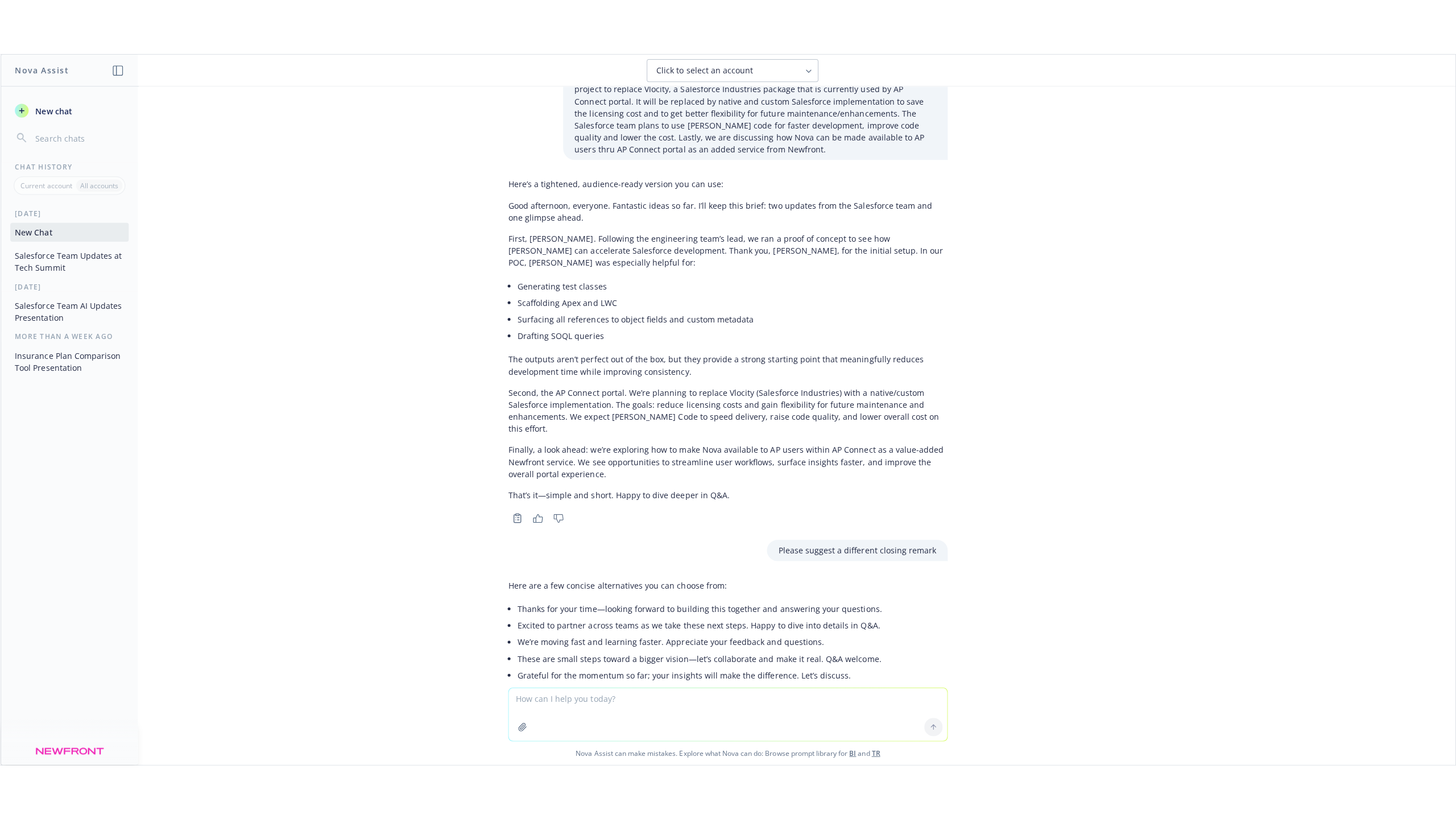
scroll to position [174, 0]
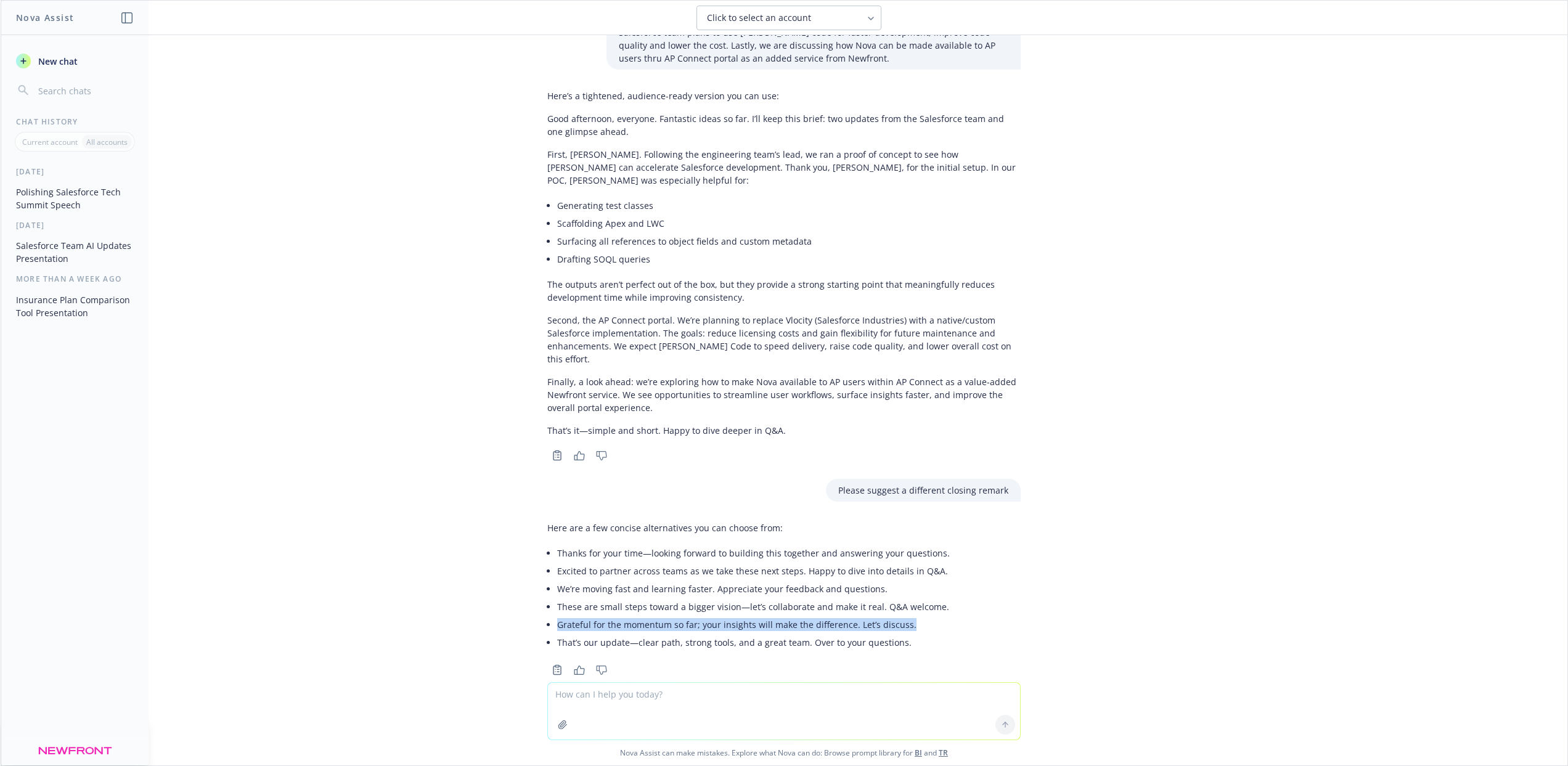
drag, startPoint x: 546, startPoint y: 602, endPoint x: 899, endPoint y: 600, distance: 353.0
click at [899, 600] on div "Here are a few concise alternatives you can choose from: Thanks for your time—l…" at bounding box center [748, 587] width 403 height 140
click at [908, 634] on li "That’s our update—clear path, strong tools, and a great team. Over to your ques…" at bounding box center [753, 642] width 392 height 18
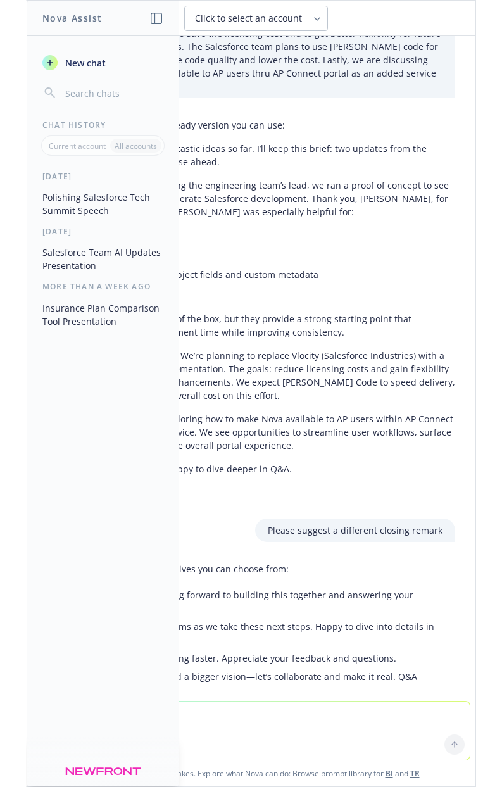
scroll to position [181, 0]
